Goal: Find specific page/section: Find specific page/section

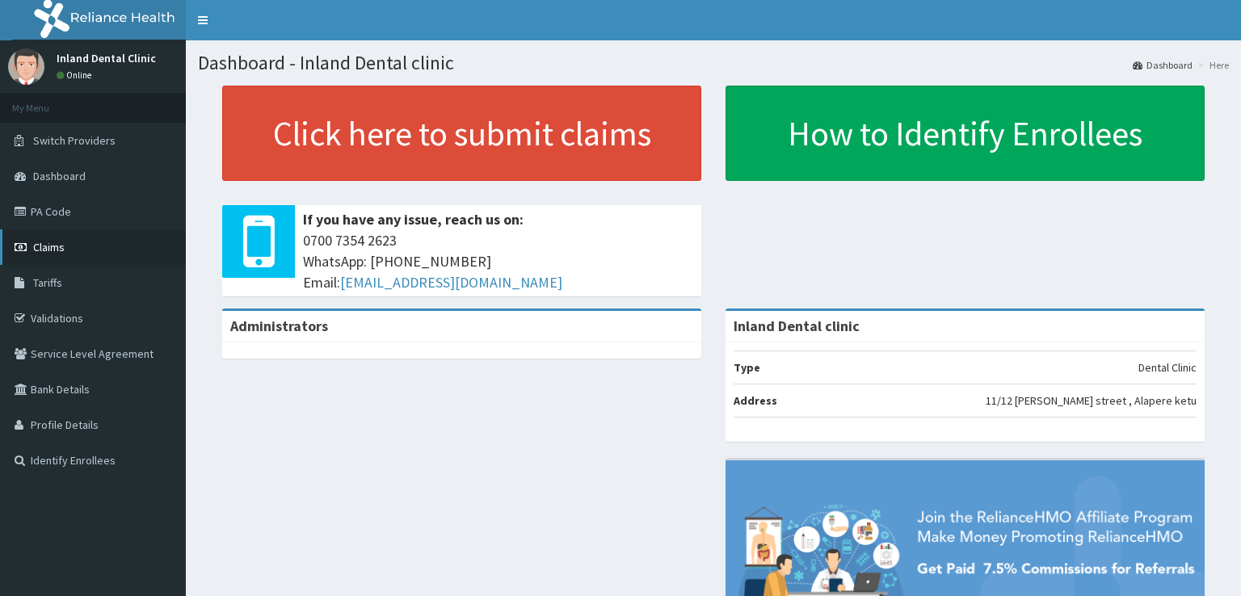
click at [50, 242] on span "Claims" at bounding box center [49, 247] width 32 height 15
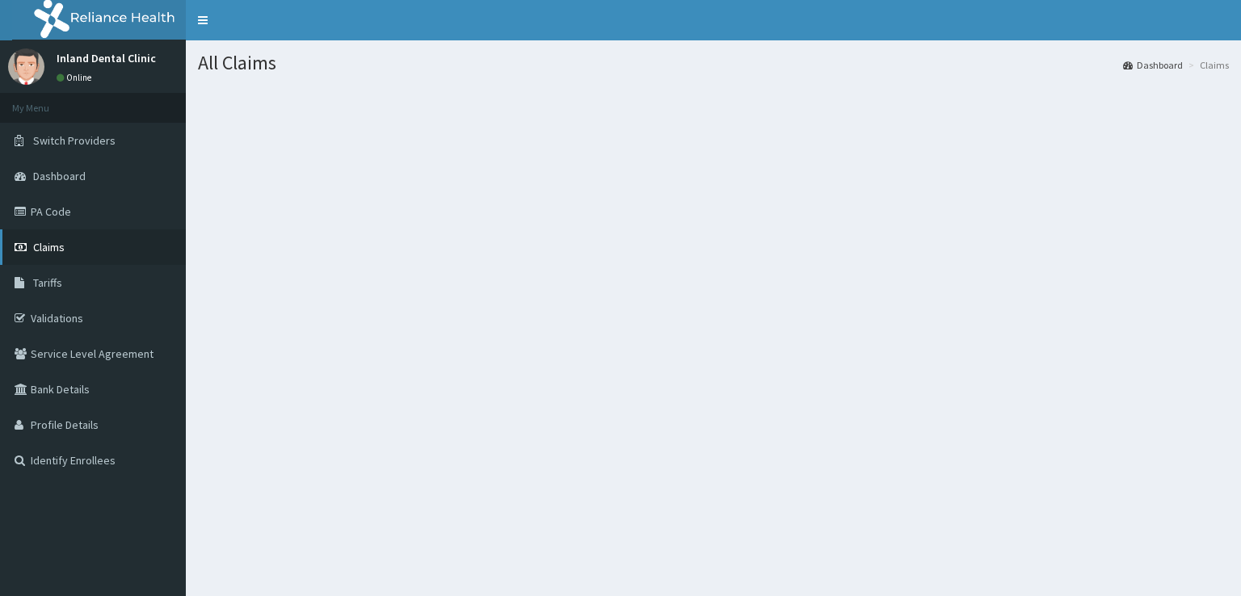
click at [44, 251] on span "Claims" at bounding box center [49, 247] width 32 height 15
